Goal: Task Accomplishment & Management: Use online tool/utility

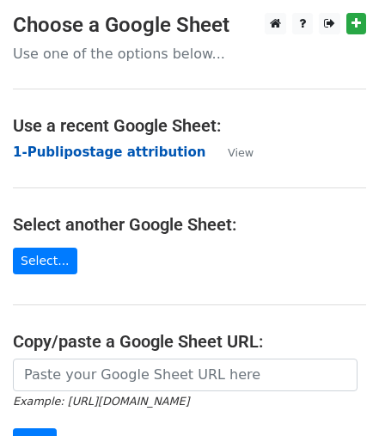
click at [65, 155] on strong "1-Publipostage attribution" at bounding box center [109, 152] width 193 height 15
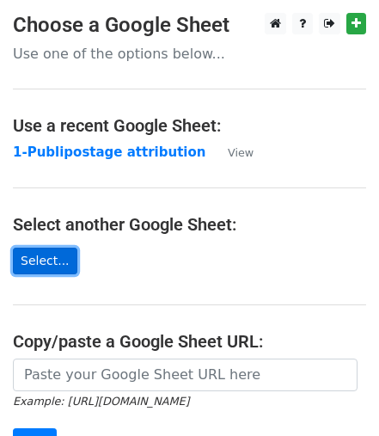
click at [50, 264] on link "Select..." at bounding box center [45, 261] width 65 height 27
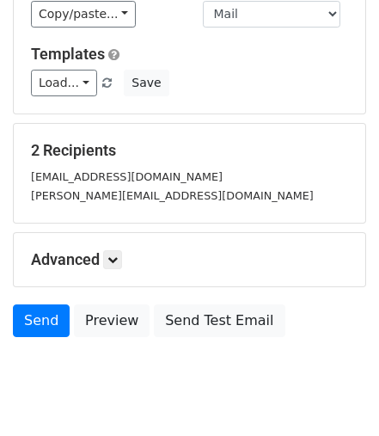
scroll to position [206, 0]
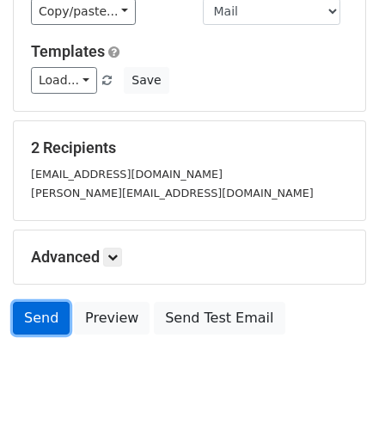
click at [38, 314] on link "Send" at bounding box center [41, 318] width 57 height 33
